Goal: Communication & Community: Answer question/provide support

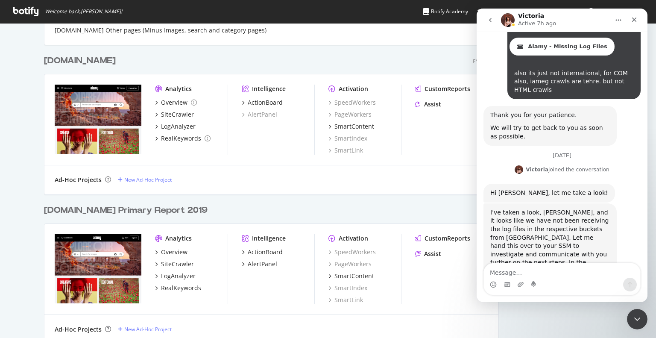
scroll to position [1212, 0]
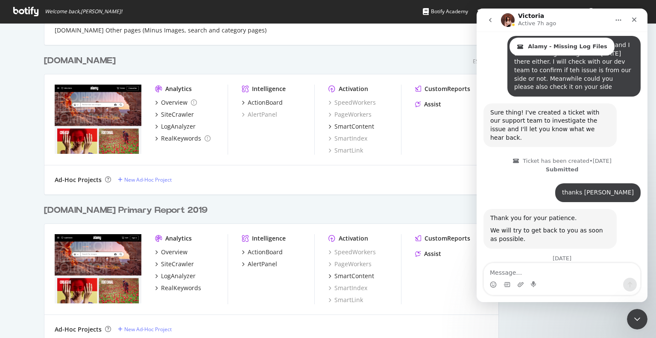
click at [512, 270] on textarea "Message…" at bounding box center [562, 270] width 156 height 15
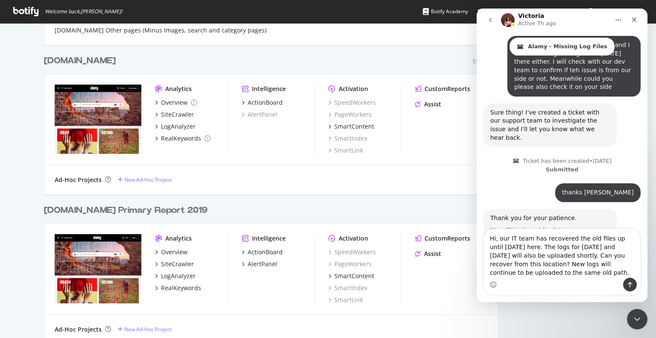
scroll to position [1247, 0]
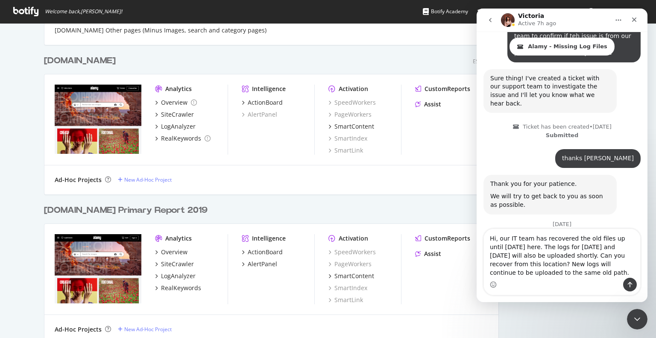
click at [496, 241] on textarea "Hi, our IT team has recovered the old files up until [DATE] here. The logs for …" at bounding box center [562, 253] width 156 height 49
click at [535, 247] on textarea "Hi [PERSON_NAME], our IT team has recovered the old files up until [DATE] here.…" at bounding box center [562, 249] width 156 height 57
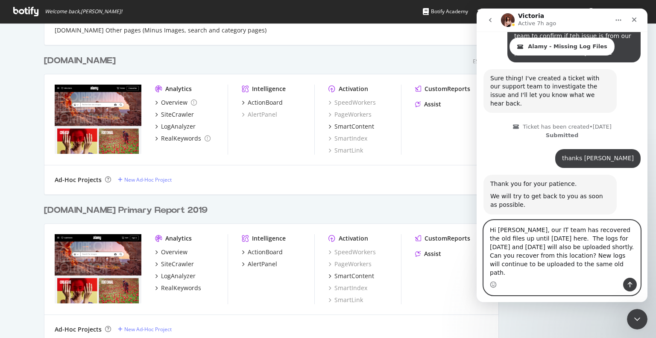
paste textarea "s3://alamy-log-analytics/nginx/sep_recovery/"
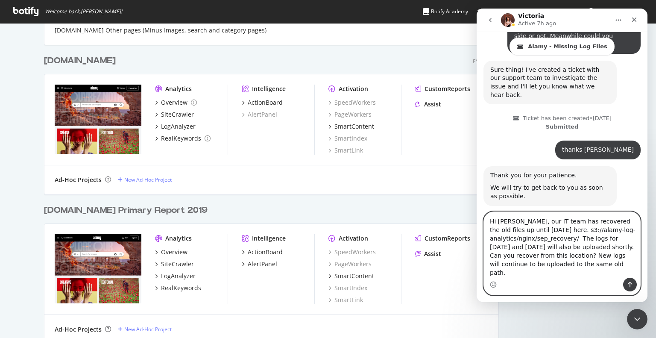
drag, startPoint x: 573, startPoint y: 247, endPoint x: 586, endPoint y: 283, distance: 38.3
click at [586, 283] on div "Hi [PERSON_NAME], our IT team has recovered the old files up until [DATE] here.…" at bounding box center [562, 253] width 156 height 83
type textarea "Hi [PERSON_NAME], our IT team has recovered the old files up until [DATE] here.…"
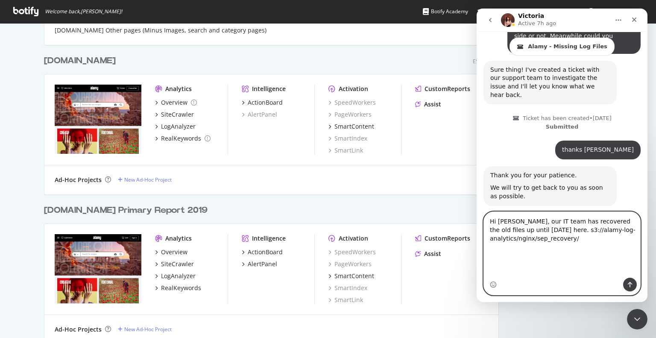
scroll to position [1230, 0]
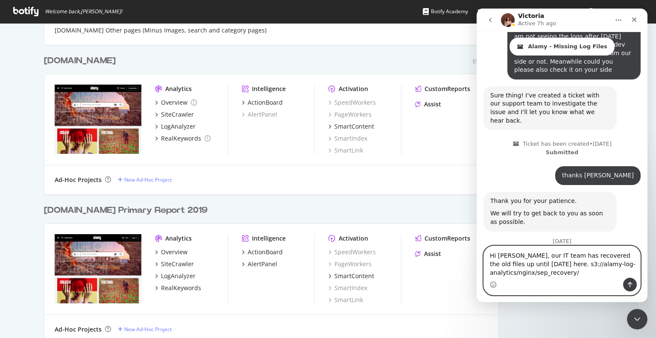
click at [536, 264] on textarea "Hi [PERSON_NAME], our IT team has recovered the old files up until [DATE] here.…" at bounding box center [562, 262] width 156 height 32
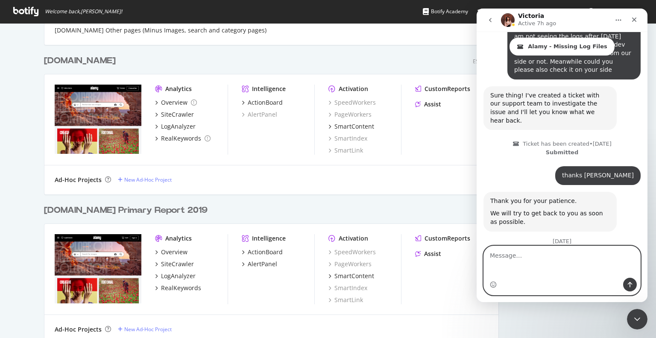
scroll to position [1255, 0]
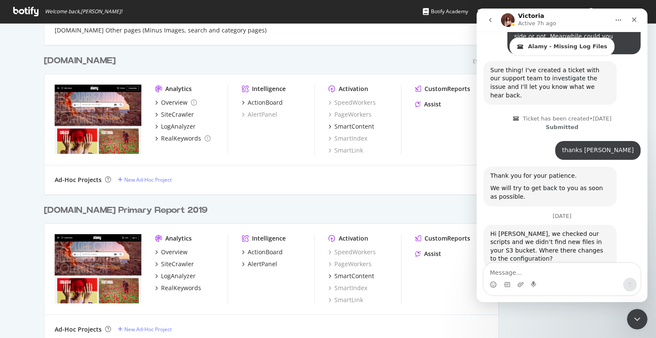
click at [525, 281] on div "Intercom messenger" at bounding box center [562, 285] width 156 height 14
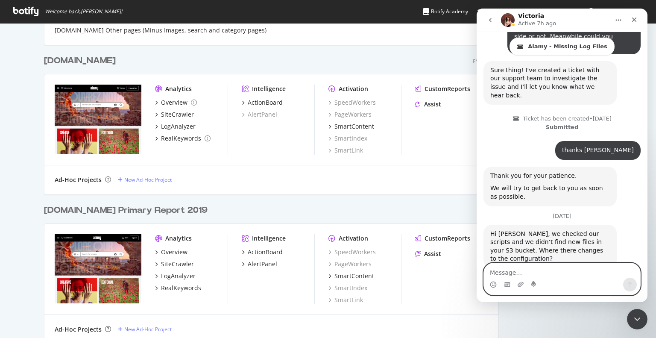
click at [521, 277] on textarea "Message…" at bounding box center [562, 270] width 156 height 15
paste textarea "The logs for [DATE] and [DATE] will also be uploaded shortly. Can you recover f…"
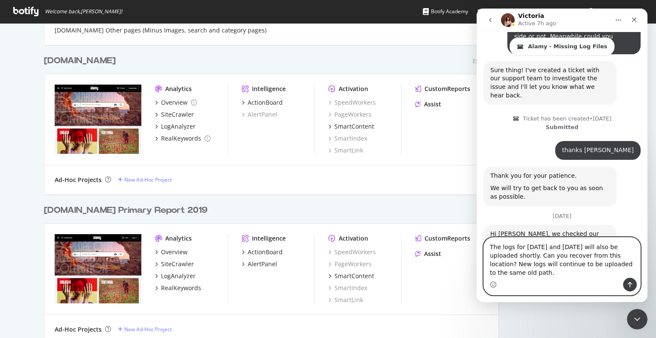
scroll to position [1272, 0]
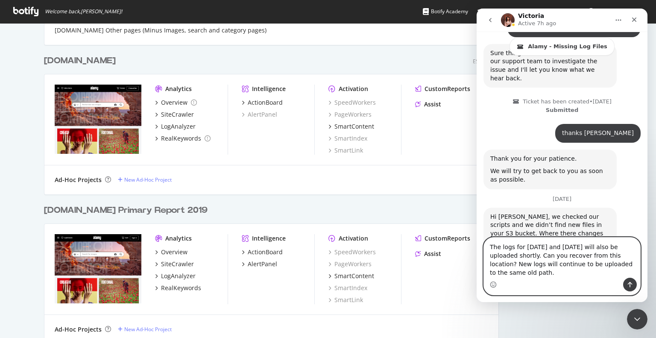
click at [535, 257] on textarea "The logs for [DATE] and [DATE] will also be uploaded shortly. Can you recover f…" at bounding box center [562, 258] width 156 height 40
click at [528, 257] on textarea "The logs for [DATE] and [DATE] will also be uploaded shortly. Can you recover f…" at bounding box center [562, 258] width 156 height 40
click at [574, 258] on textarea "The logs for [DATE] and [DATE] will also be uploaded here. Can you recover from…" at bounding box center [562, 258] width 156 height 40
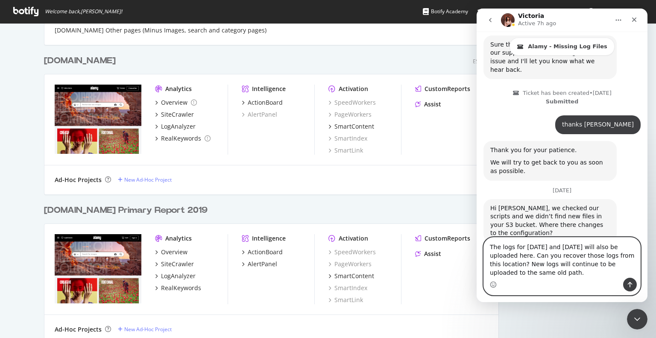
drag, startPoint x: 511, startPoint y: 273, endPoint x: 488, endPoint y: 265, distance: 24.2
click at [488, 265] on textarea "The logs for [DATE] and [DATE] will also be uploaded here. Can you recover thos…" at bounding box center [562, 258] width 156 height 40
type textarea "The logs for [DATE] and [DATE] will also be uploaded here. Can you recover thos…"
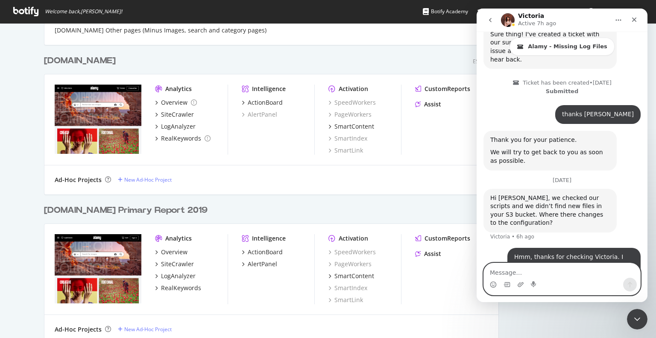
paste textarea "New logs will continue to be uploaded to the same old path."
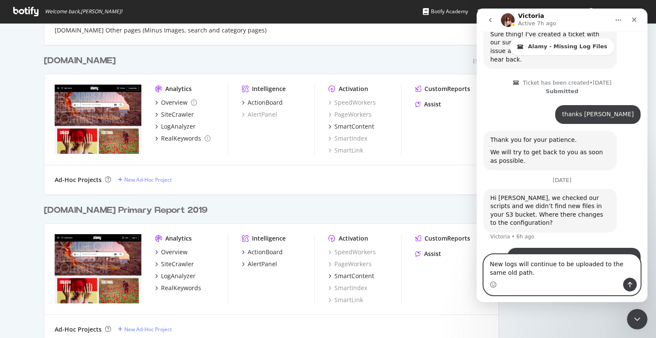
scroll to position [1299, 0]
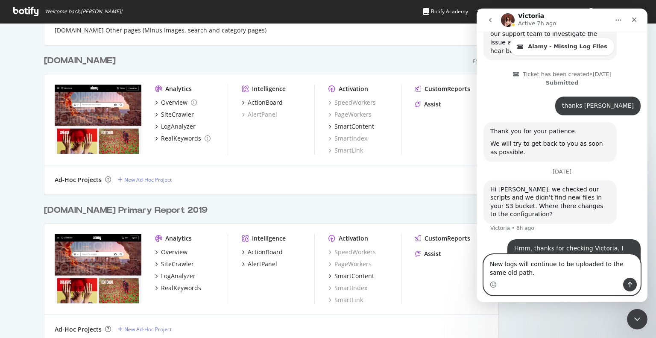
paste textarea "s3://alamy-log-analytics/nginx/production/"
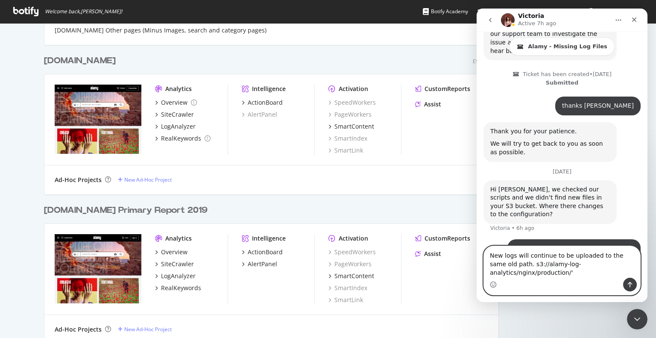
type textarea "New logs will continue to be uploaded to the same old path. s3://alamy-log-anal…"
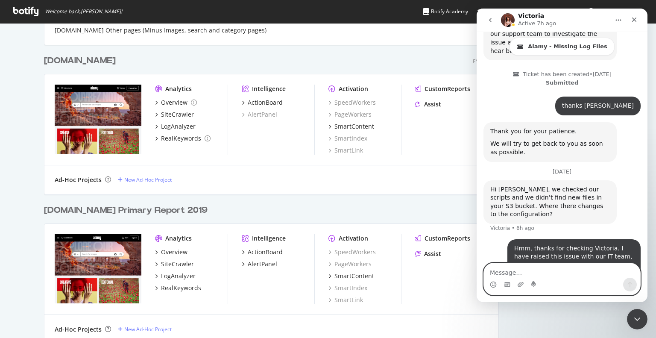
scroll to position [1327, 0]
